Goal: Task Accomplishment & Management: Manage account settings

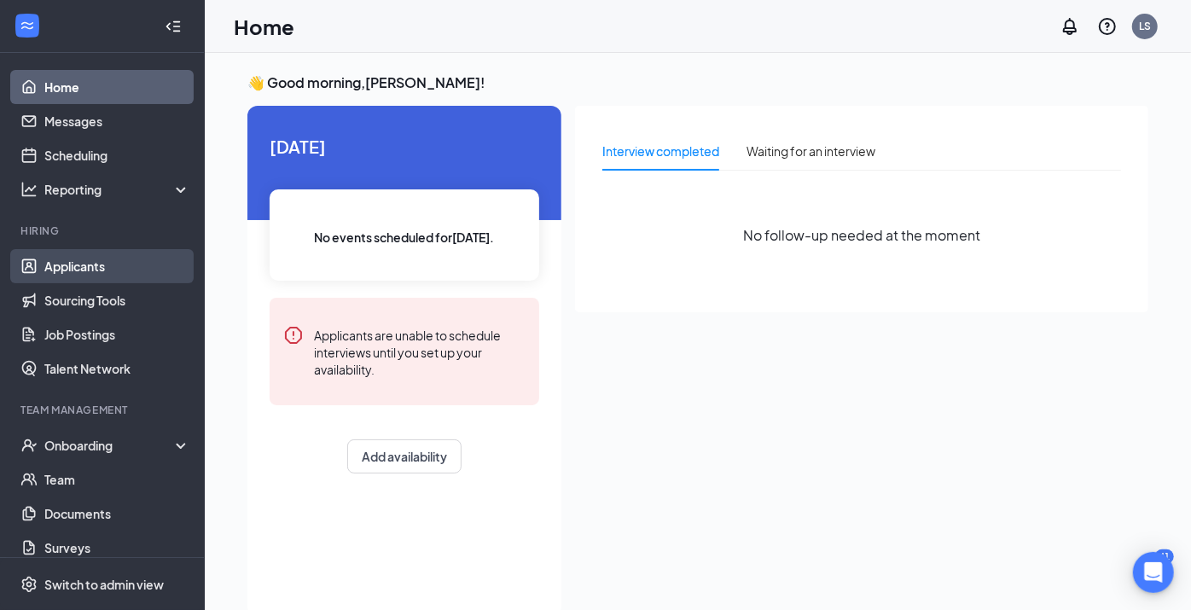
click at [81, 267] on link "Applicants" at bounding box center [117, 266] width 146 height 34
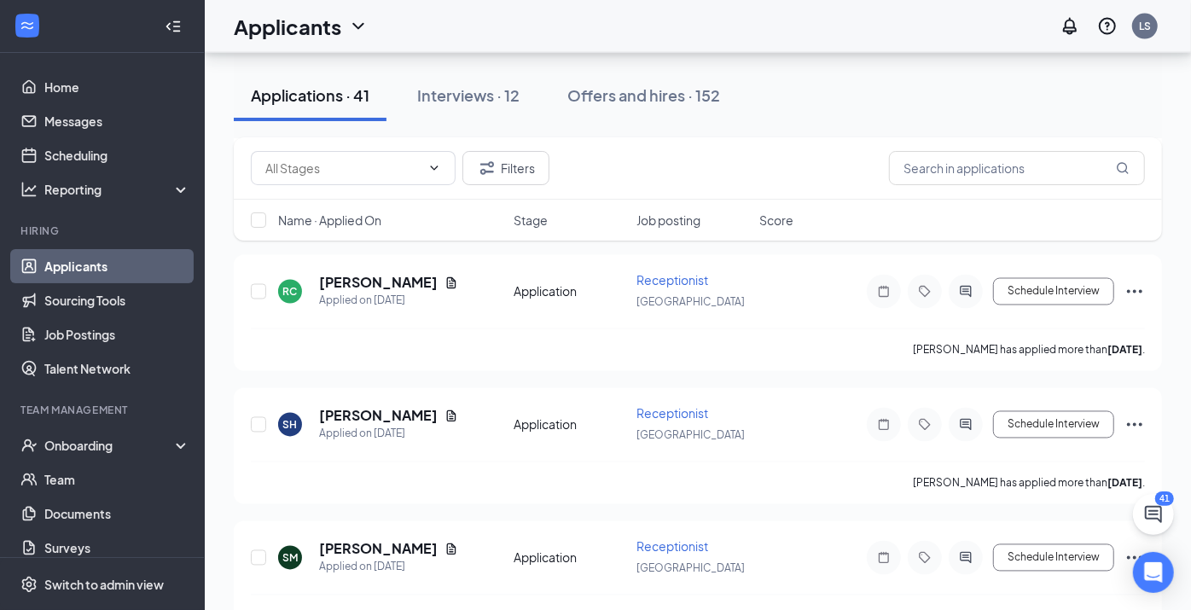
scroll to position [1515, 0]
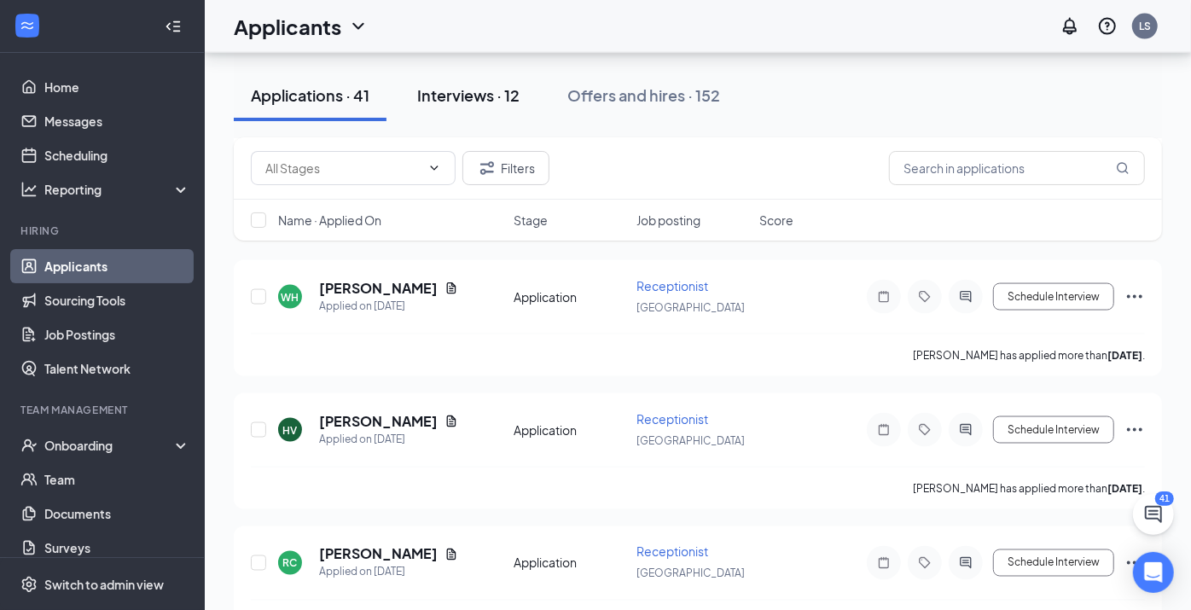
click at [443, 105] on div "Interviews · 12" at bounding box center [468, 94] width 102 height 21
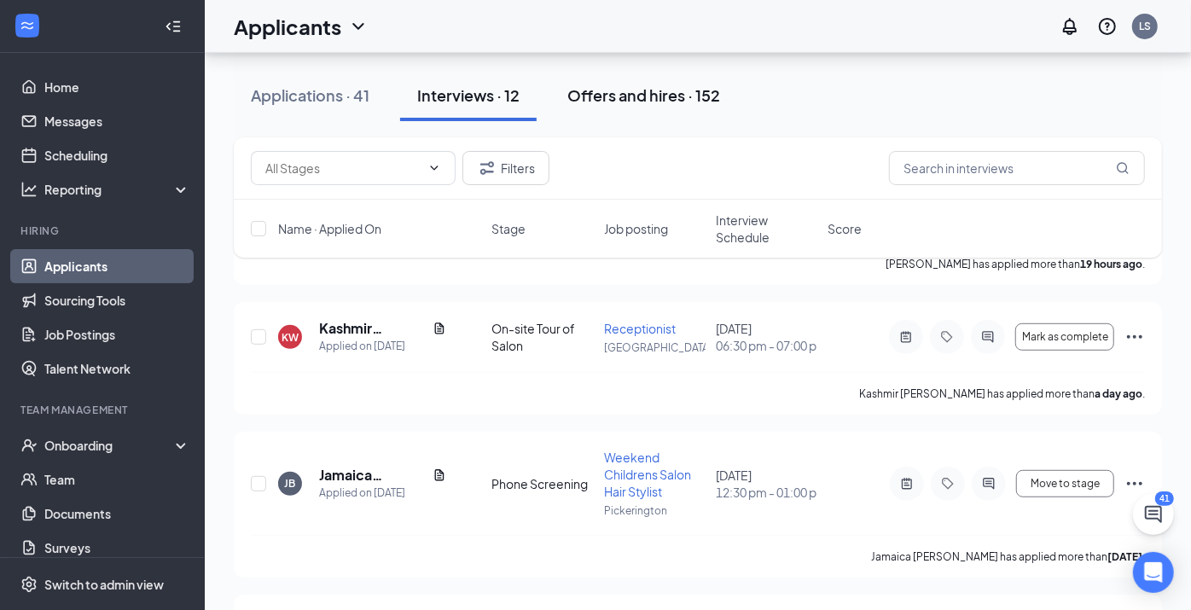
scroll to position [379, 0]
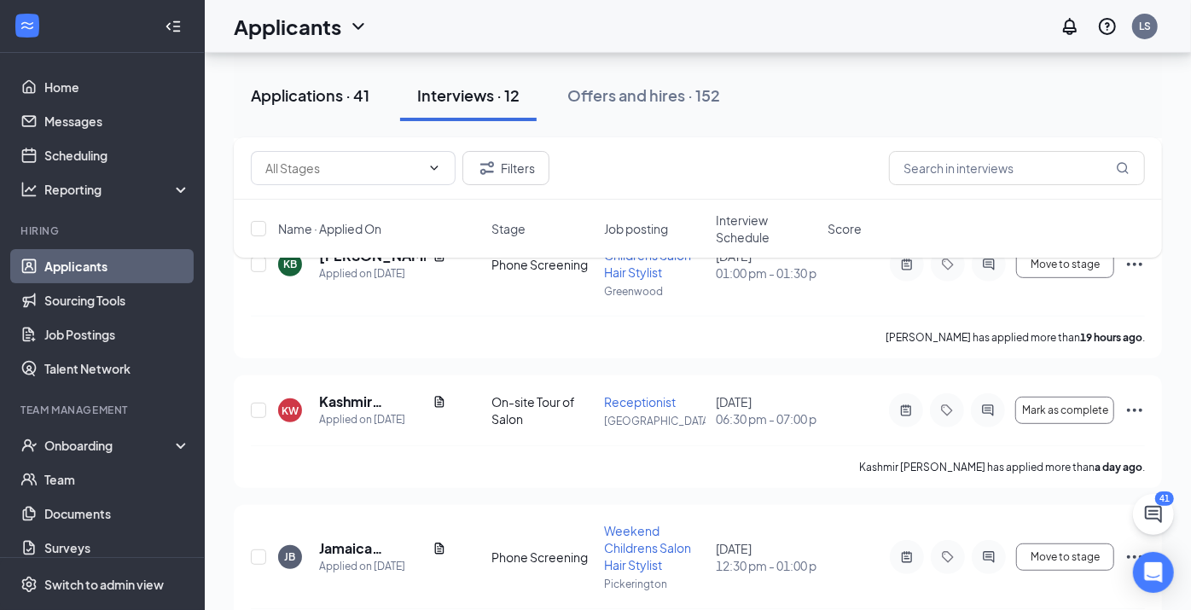
click at [308, 106] on button "Applications · 41" at bounding box center [310, 95] width 153 height 51
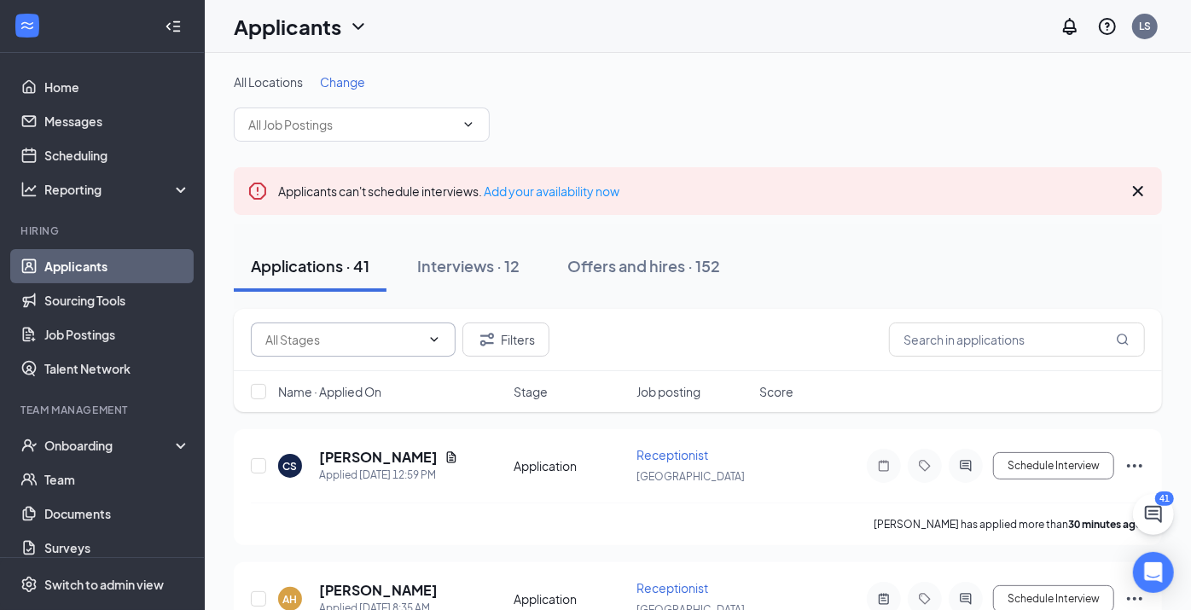
click at [431, 339] on icon "ChevronDown" at bounding box center [434, 340] width 14 height 14
click at [436, 339] on icon "ChevronDown" at bounding box center [435, 339] width 8 height 4
click at [433, 341] on icon "ChevronDown" at bounding box center [434, 340] width 14 height 14
click at [502, 331] on button "Filters" at bounding box center [505, 339] width 87 height 34
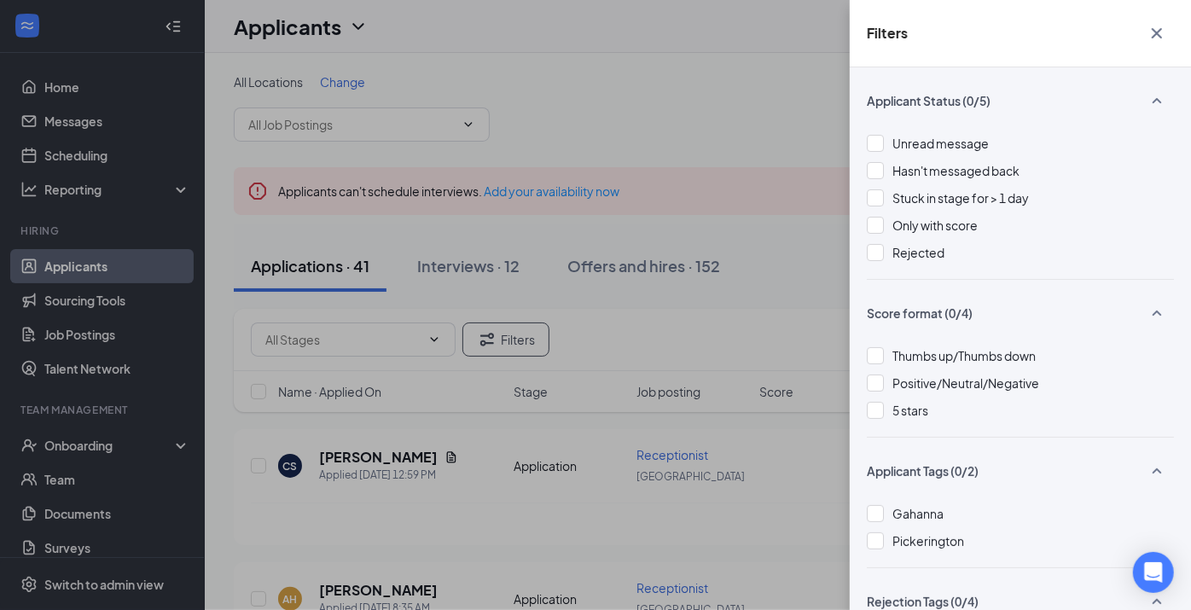
click at [1159, 37] on icon "Cross" at bounding box center [1156, 33] width 20 height 20
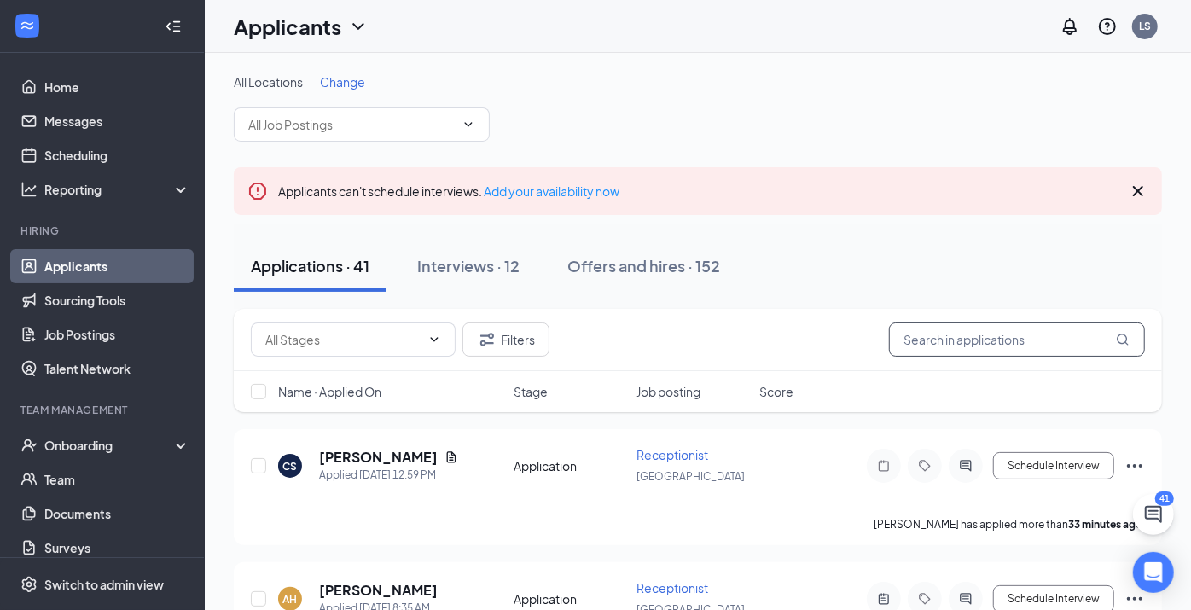
click at [991, 343] on input "text" at bounding box center [1017, 339] width 256 height 34
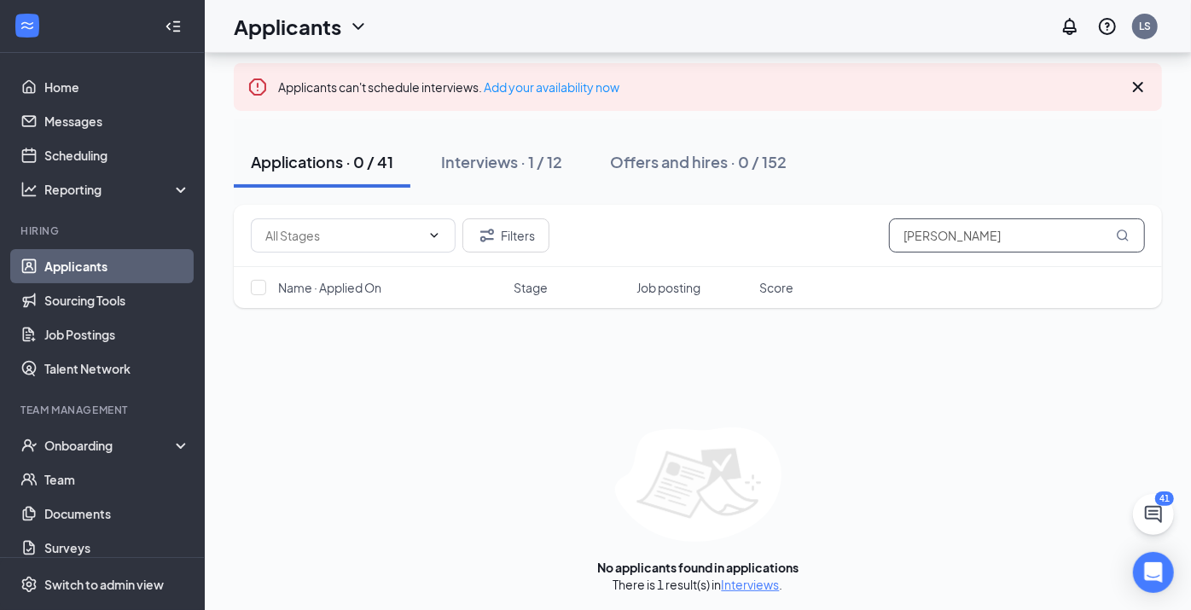
scroll to position [105, 0]
type input "[PERSON_NAME]"
drag, startPoint x: 1136, startPoint y: 172, endPoint x: 1133, endPoint y: 84, distance: 87.9
click at [1133, 84] on icon "Cross" at bounding box center [1137, 86] width 20 height 20
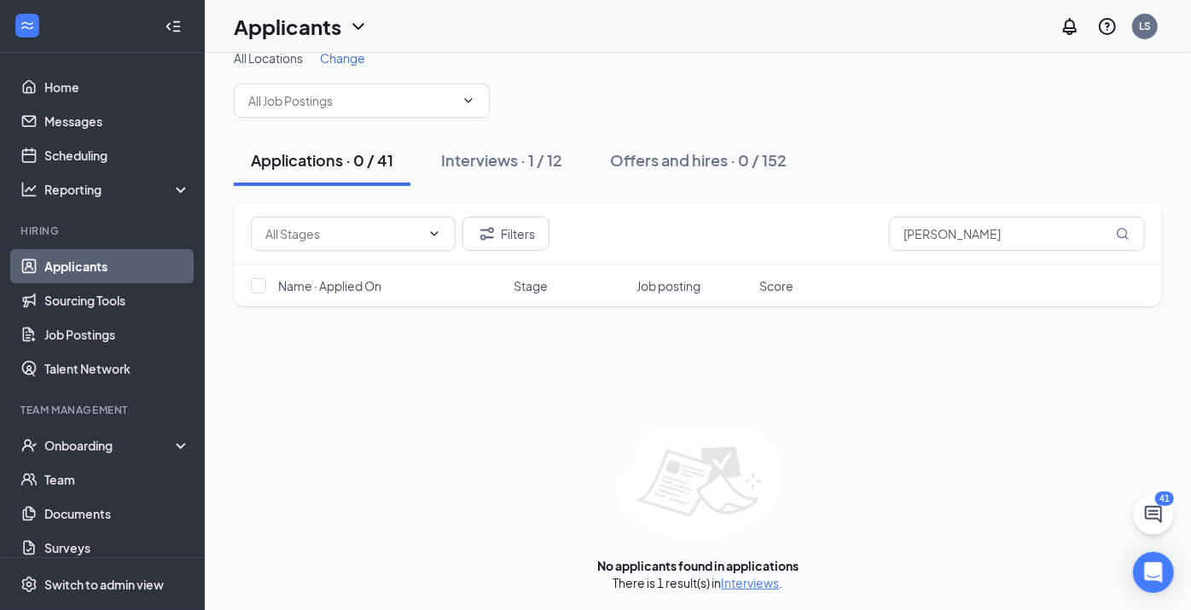
scroll to position [0, 0]
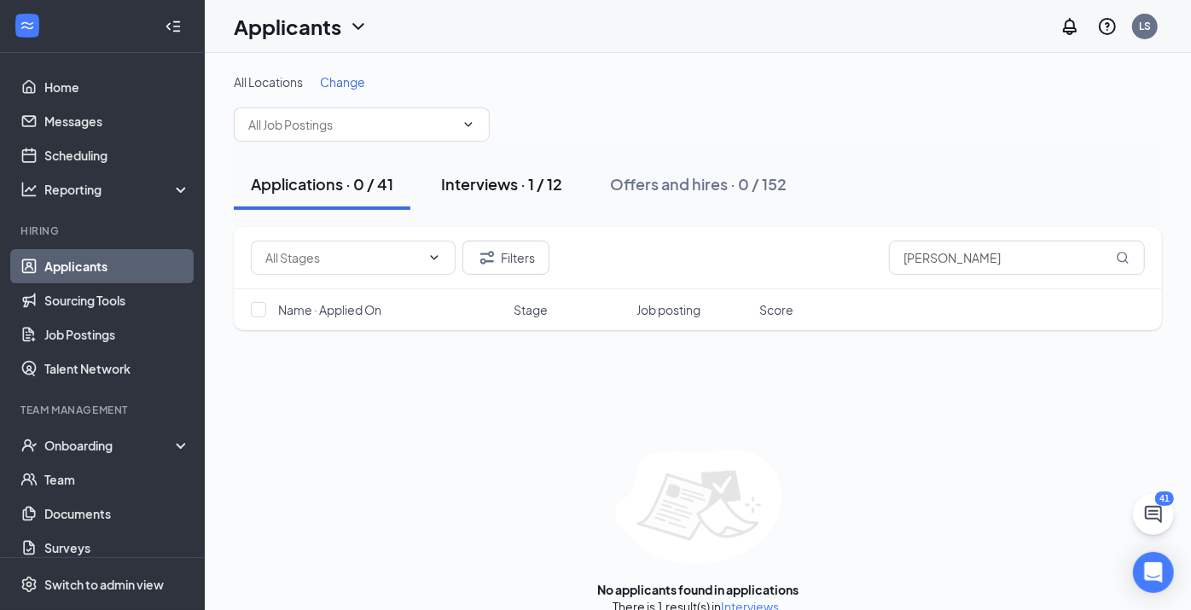
click at [503, 189] on div "Interviews · 1 / 12" at bounding box center [501, 183] width 121 height 21
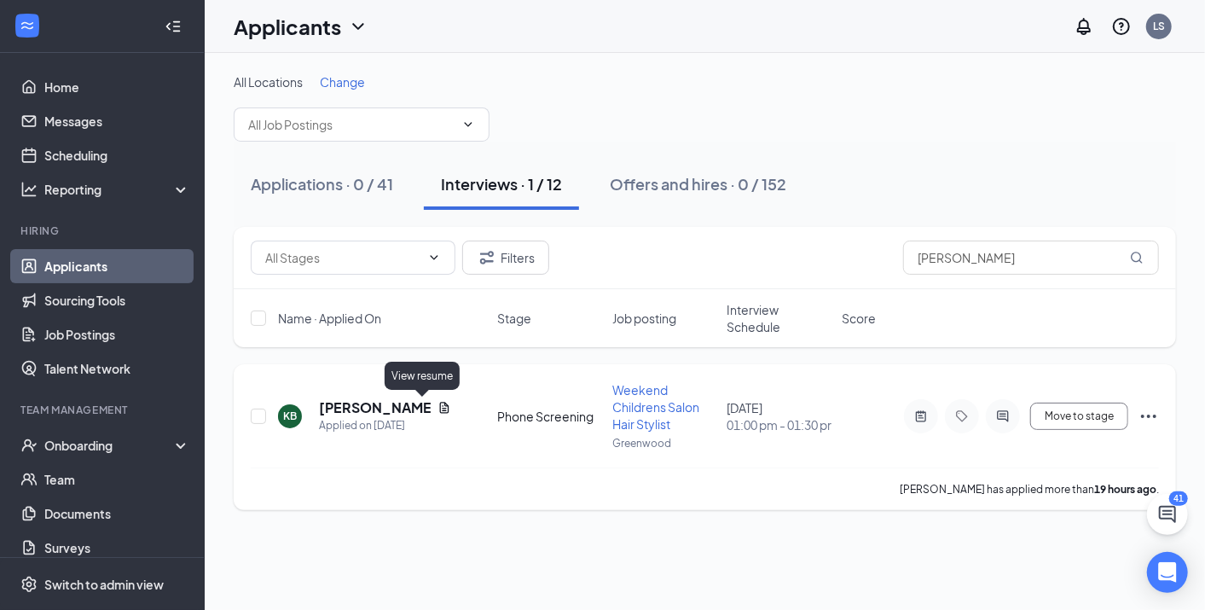
click at [440, 402] on icon "Document" at bounding box center [444, 407] width 9 height 11
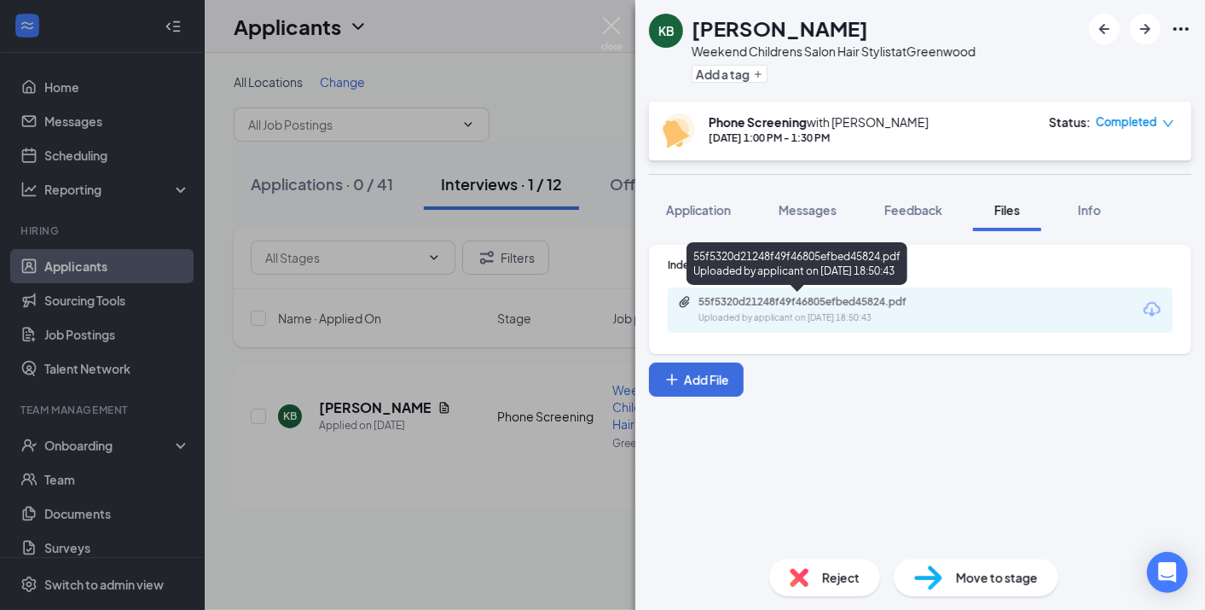
click at [913, 308] on div "55f5320d21248f49f46805efbed45824.pdf Uploaded by applicant on [DATE] 18:50:43" at bounding box center [816, 310] width 276 height 30
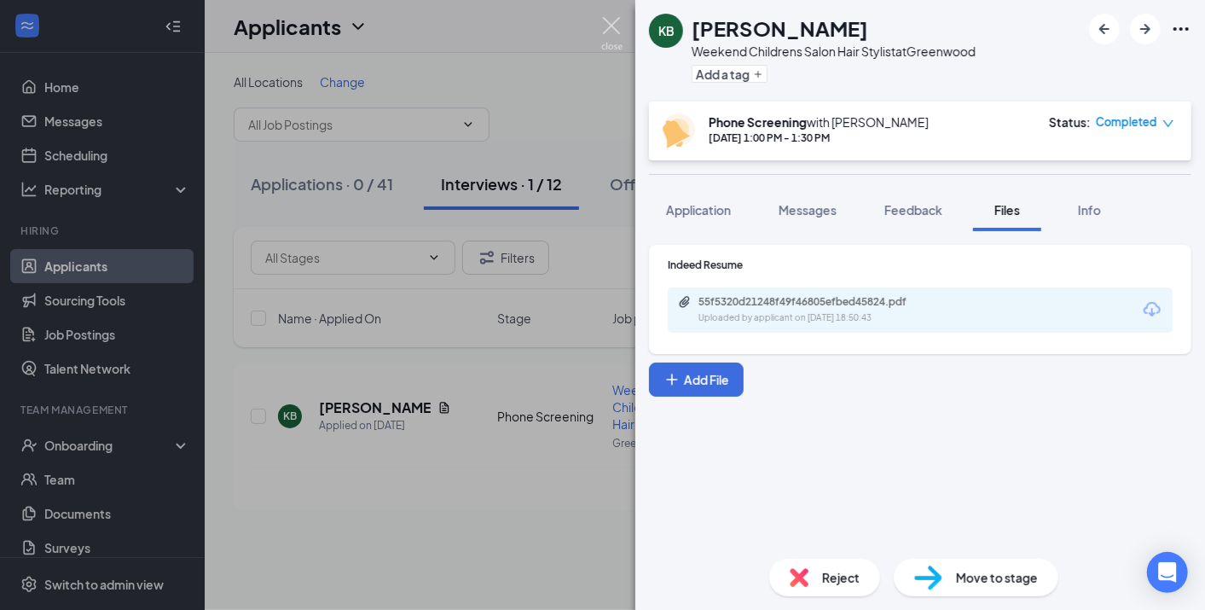
click at [611, 24] on img at bounding box center [611, 33] width 21 height 33
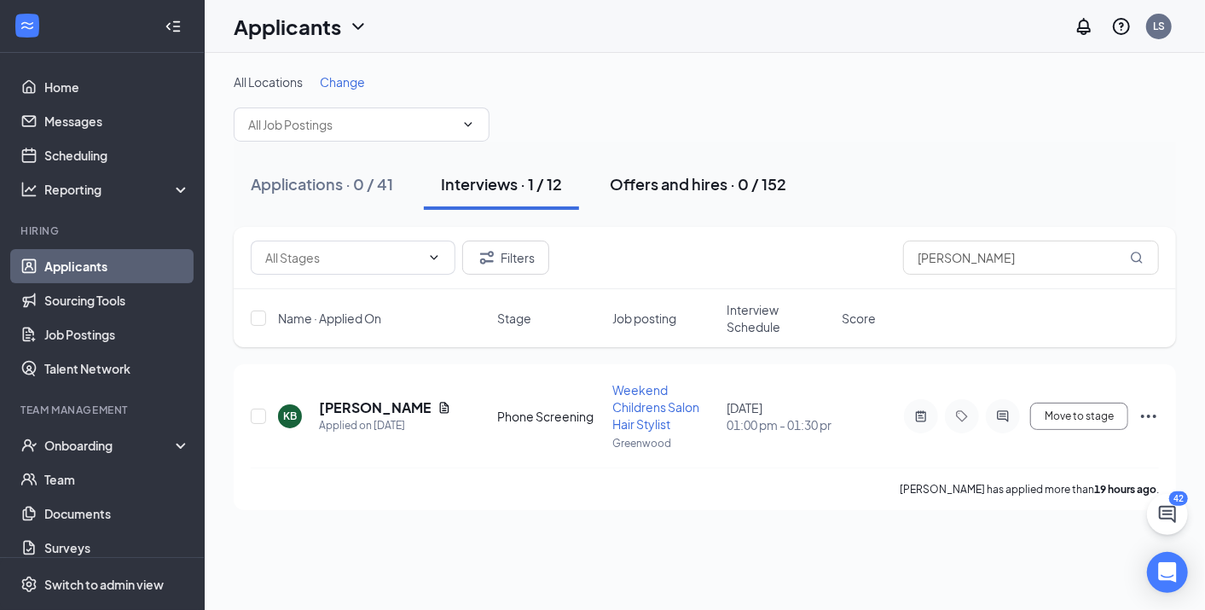
click at [677, 188] on div "Offers and hires · 0 / 152" at bounding box center [698, 183] width 177 height 21
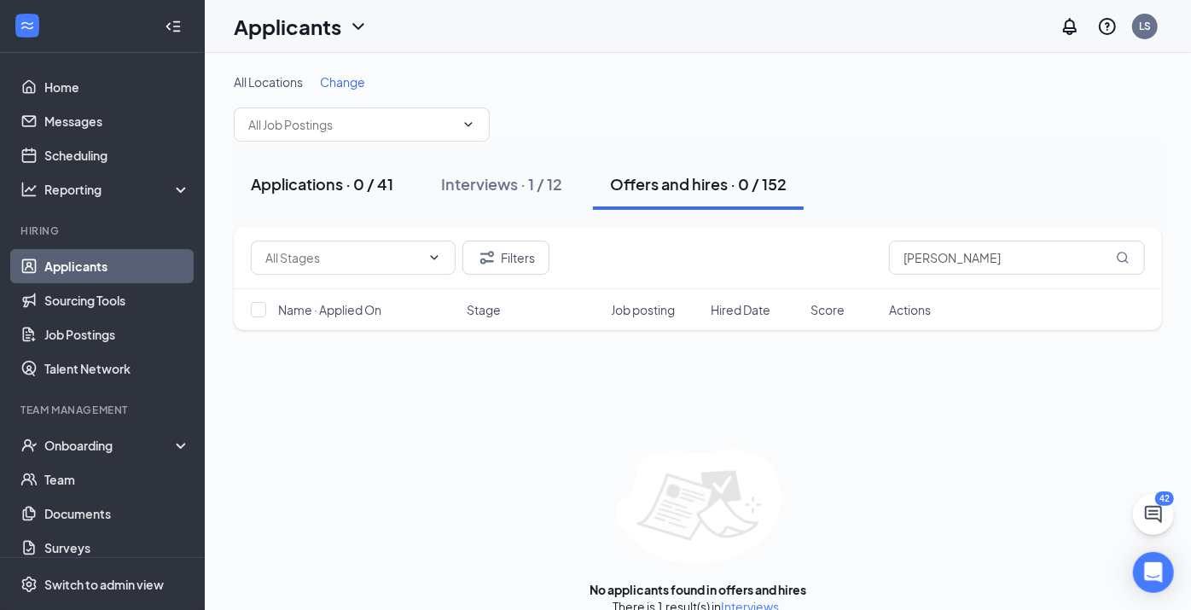
click at [330, 192] on div "Applications · 0 / 41" at bounding box center [322, 183] width 142 height 21
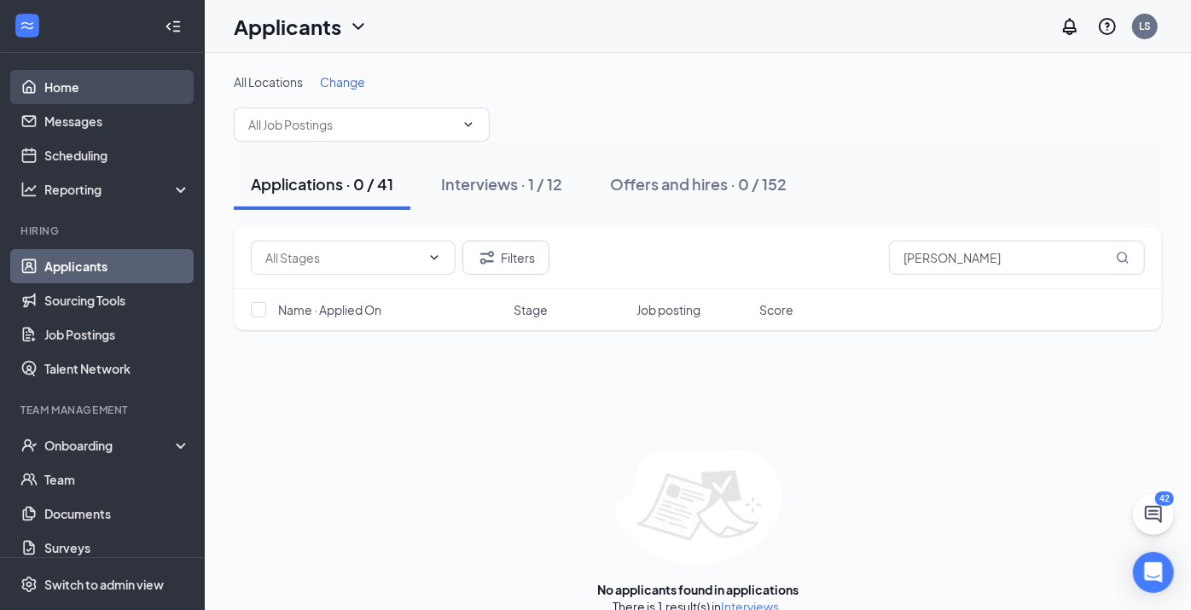
click at [81, 90] on link "Home" at bounding box center [117, 87] width 146 height 34
